Goal: Go to known website: Access a specific website the user already knows

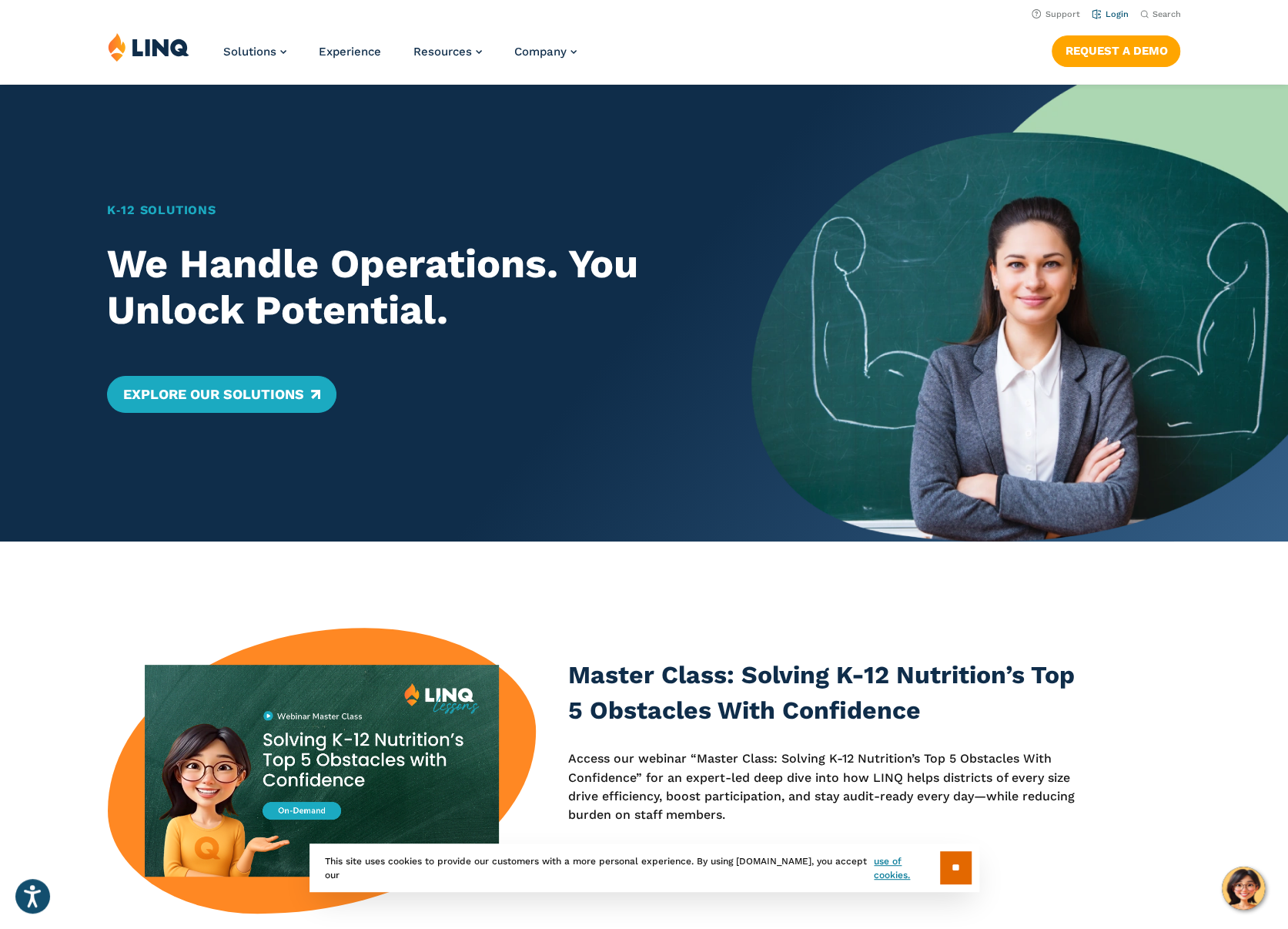
click at [1121, 6] on li "Login" at bounding box center [1110, 13] width 36 height 17
click at [1116, 12] on link "Login" at bounding box center [1110, 14] width 36 height 10
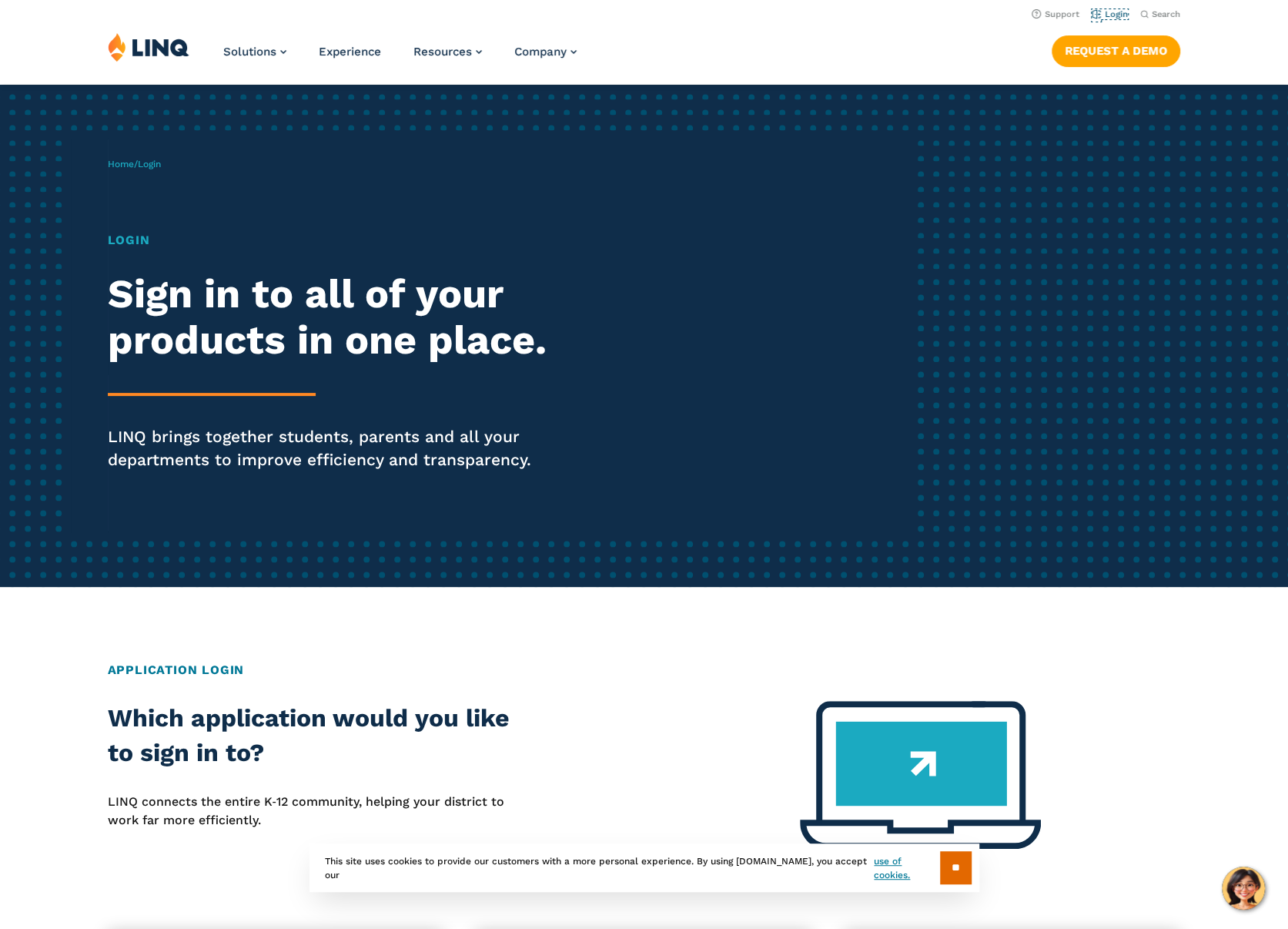
click at [1116, 12] on link "Login" at bounding box center [1110, 14] width 36 height 10
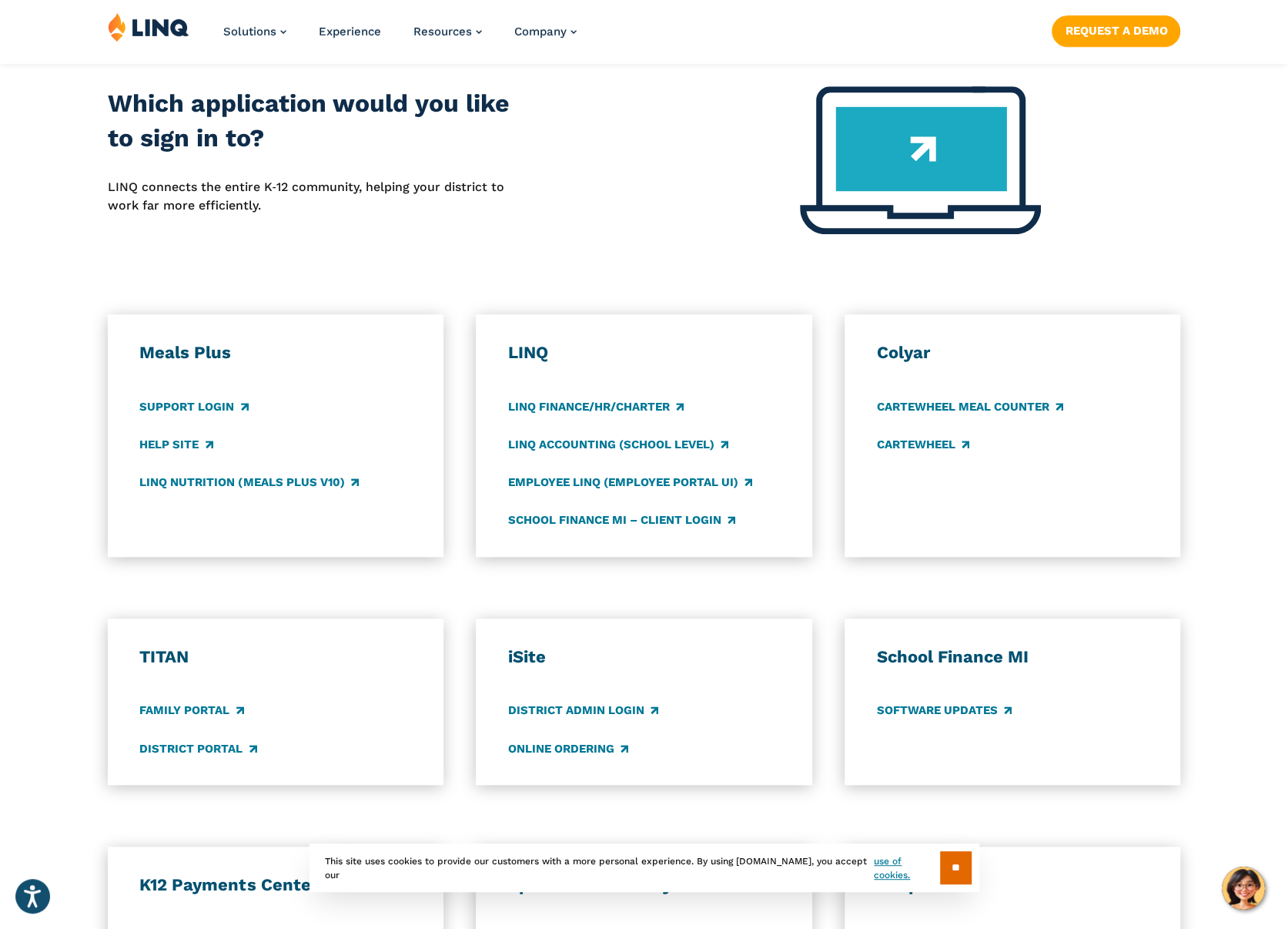
scroll to position [616, 0]
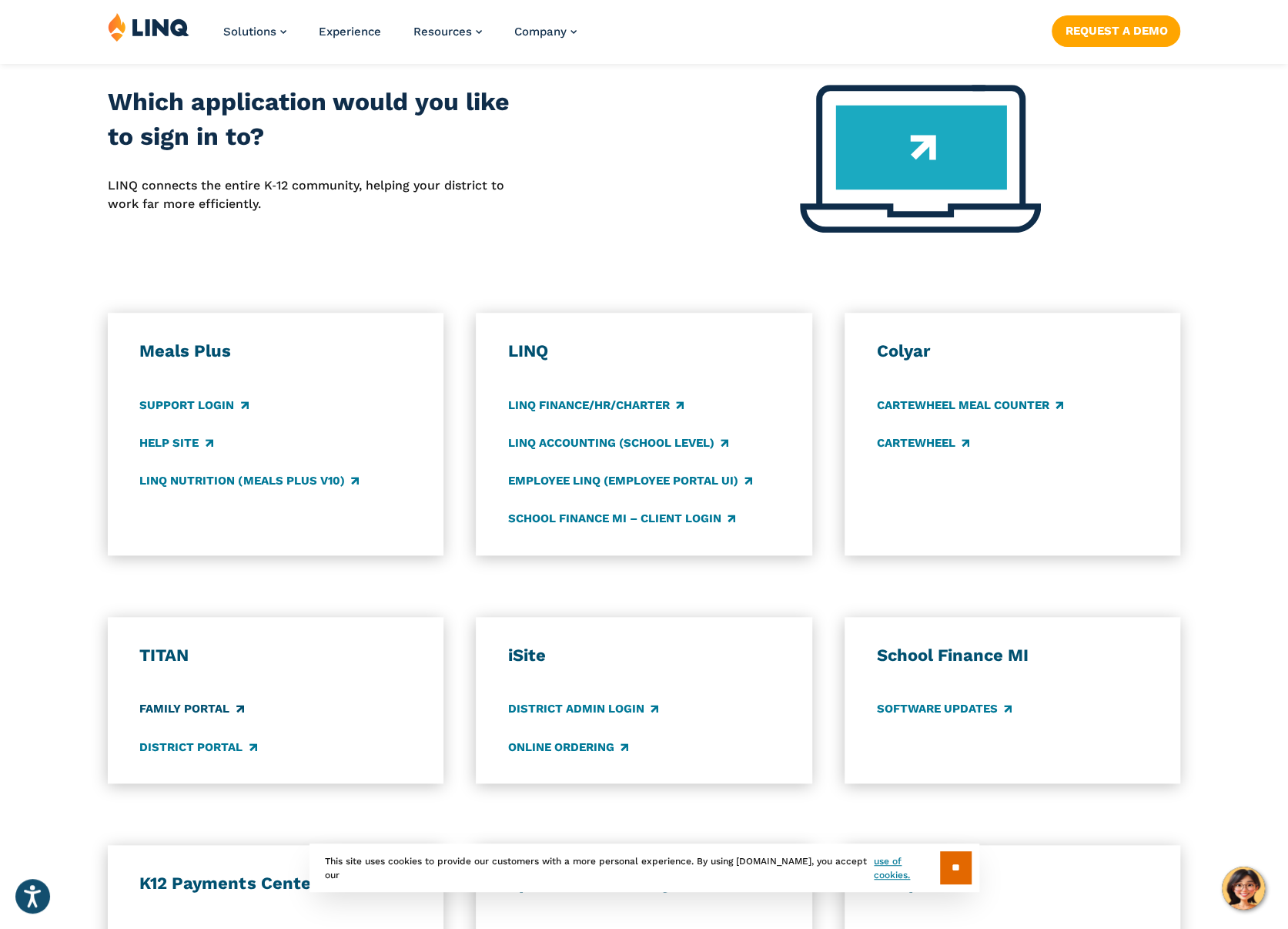
click at [196, 709] on link "Family Portal" at bounding box center [191, 709] width 104 height 17
